Goal: Communication & Community: Share content

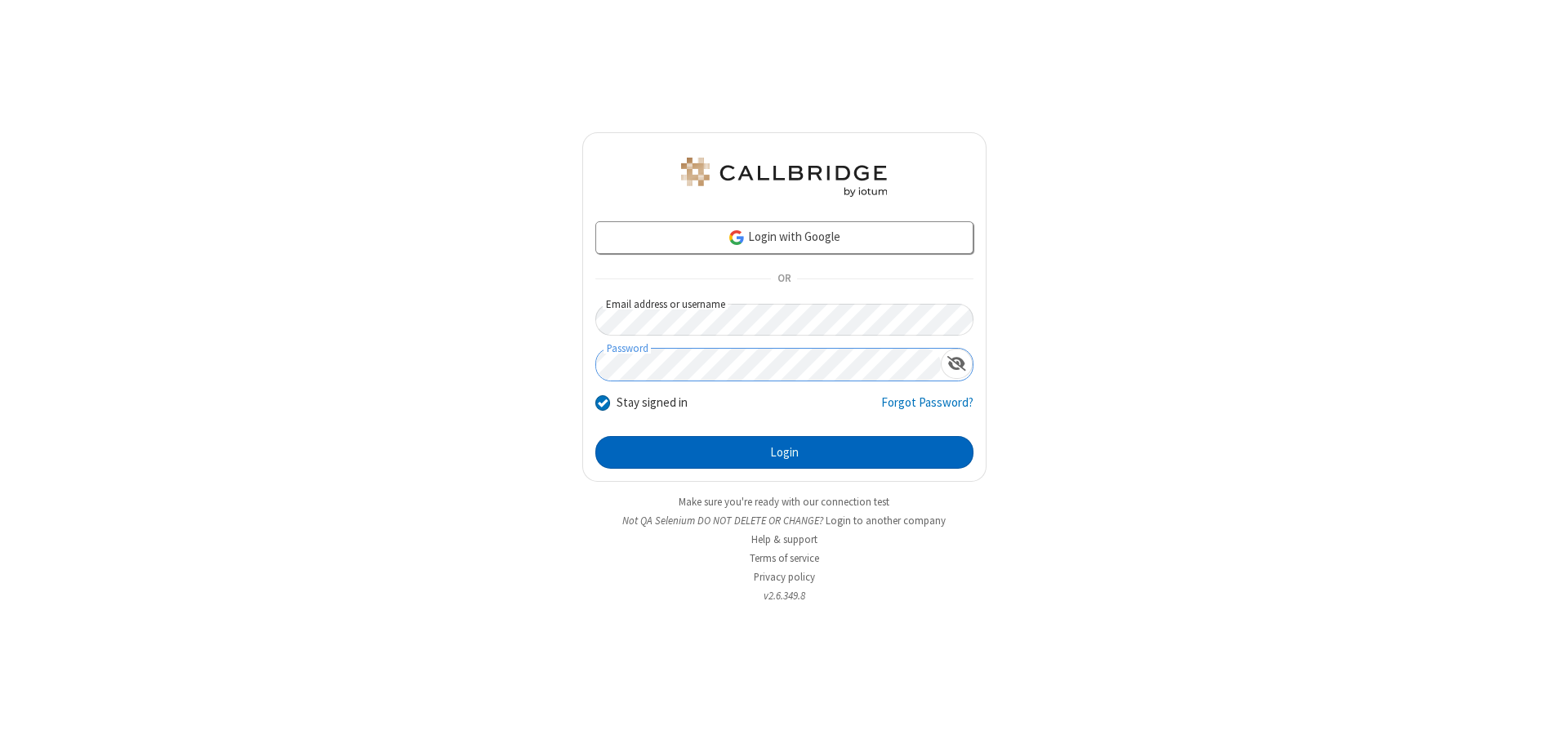
click at [784, 452] on button "Login" at bounding box center [784, 452] width 378 height 33
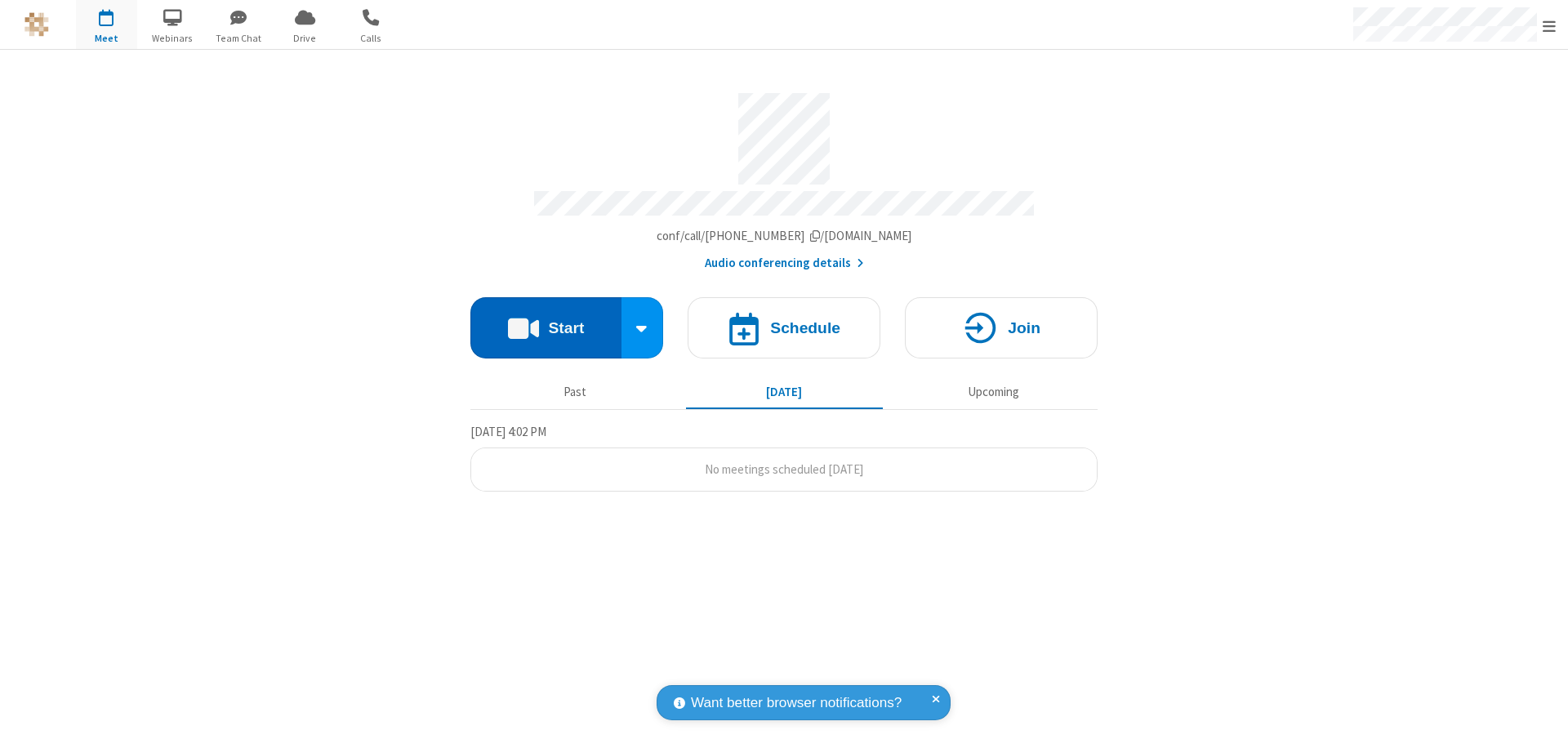
click at [545, 320] on button "Start" at bounding box center [546, 328] width 151 height 62
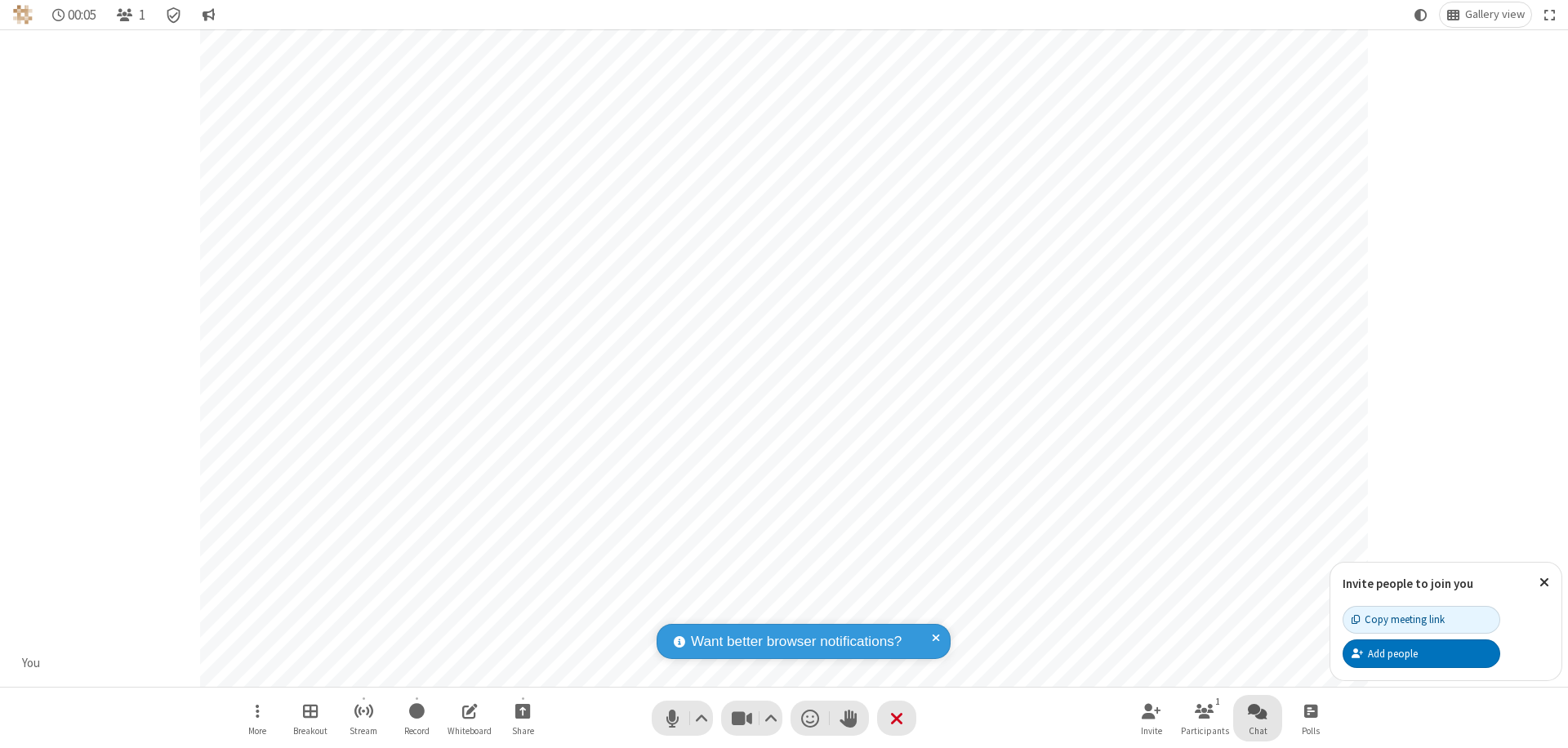
click at [1258, 710] on span "Open chat" at bounding box center [1258, 710] width 20 height 21
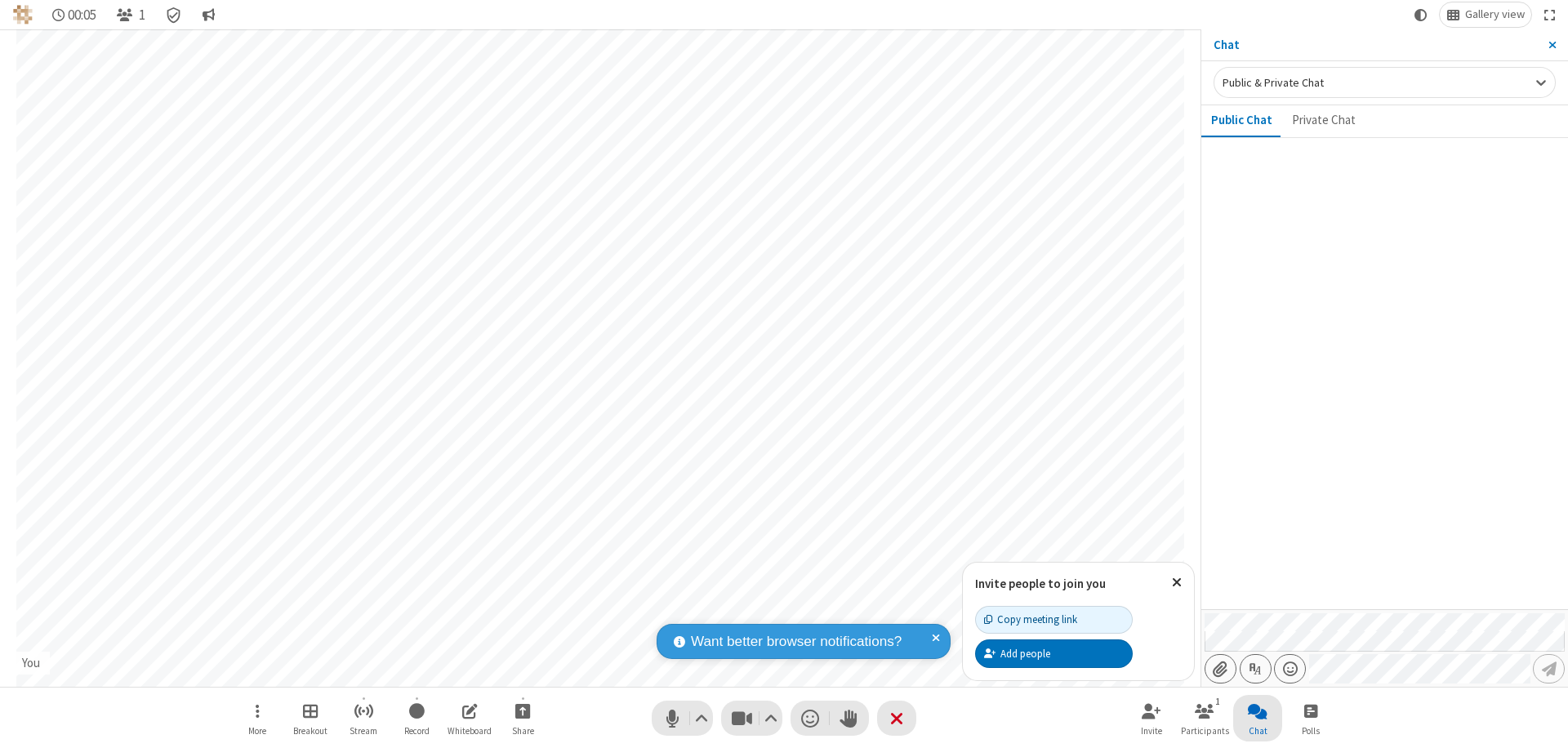
type input "C:\fakepath\doc_test.docx"
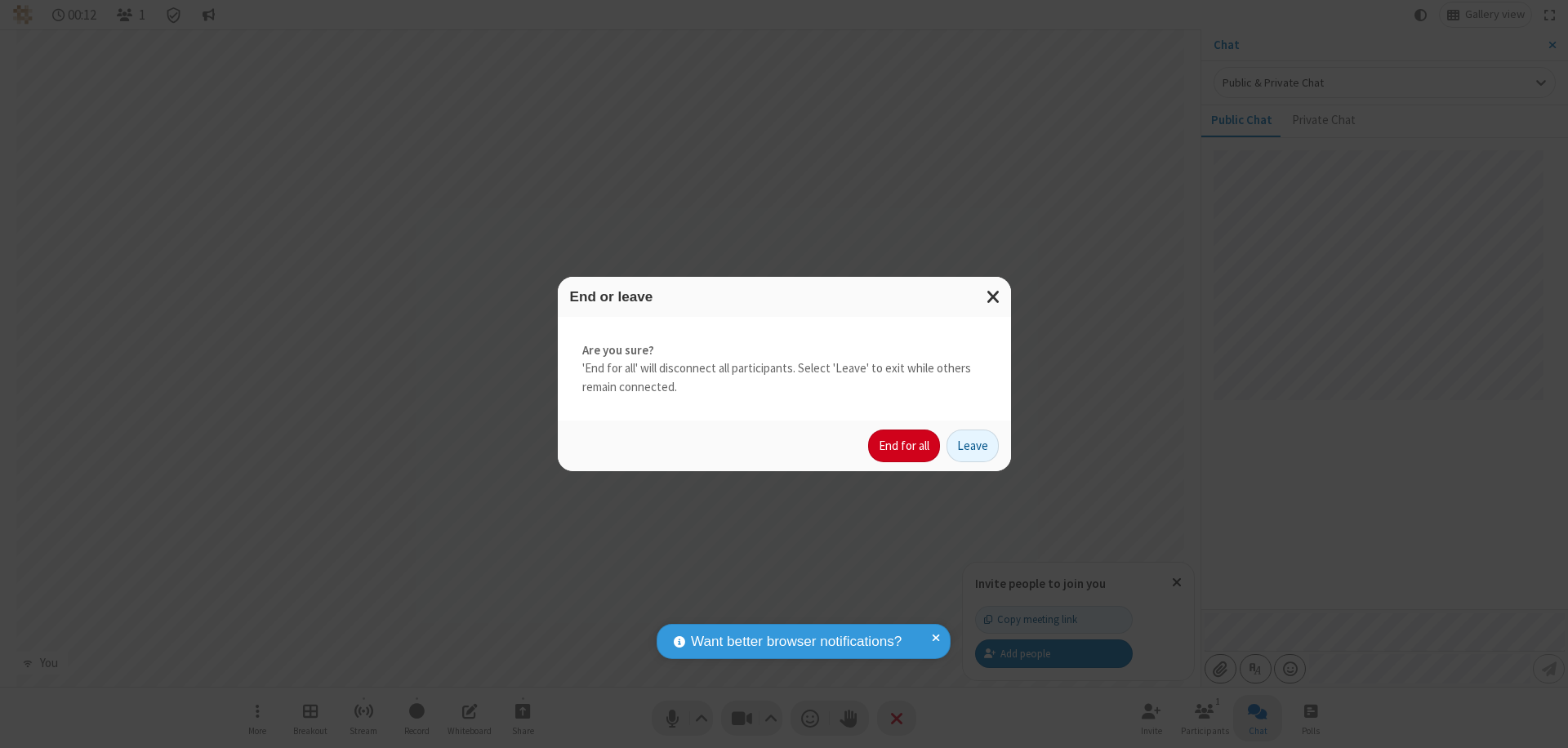
click at [905, 446] on button "End for all" at bounding box center [904, 446] width 72 height 33
